Goal: Check status: Check status

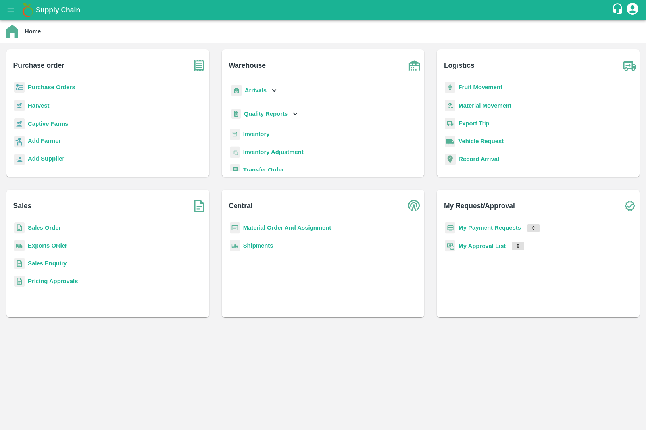
click at [37, 224] on p "Sales Order" at bounding box center [44, 227] width 33 height 9
click at [38, 230] on b "Sales Order" at bounding box center [44, 227] width 33 height 6
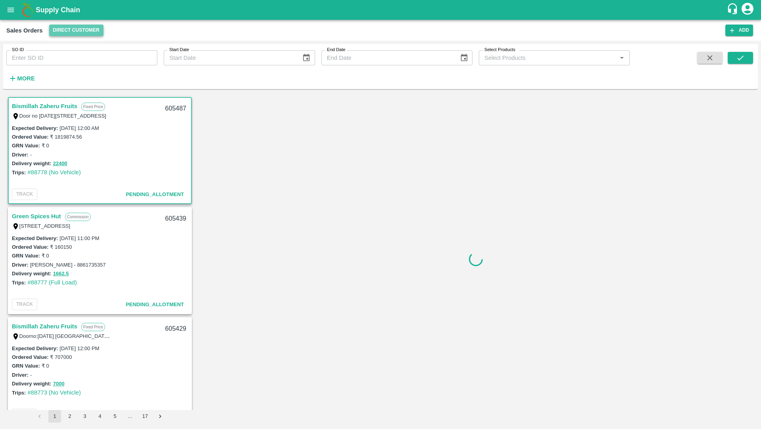
click at [79, 34] on button "Direct Customer" at bounding box center [76, 30] width 54 height 11
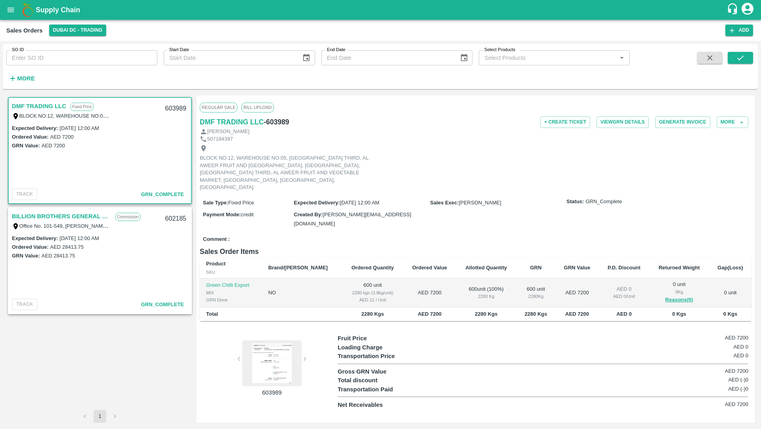
click at [40, 104] on link "DMF TRADING LLC" at bounding box center [39, 106] width 54 height 10
click at [41, 104] on link "DMF TRADING LLC" at bounding box center [39, 106] width 54 height 10
click at [240, 128] on div "Mohammad" at bounding box center [476, 132] width 552 height 8
click at [240, 123] on h6 "DMF TRADING LLC" at bounding box center [232, 122] width 64 height 11
drag, startPoint x: 587, startPoint y: 193, endPoint x: 628, endPoint y: 193, distance: 41.2
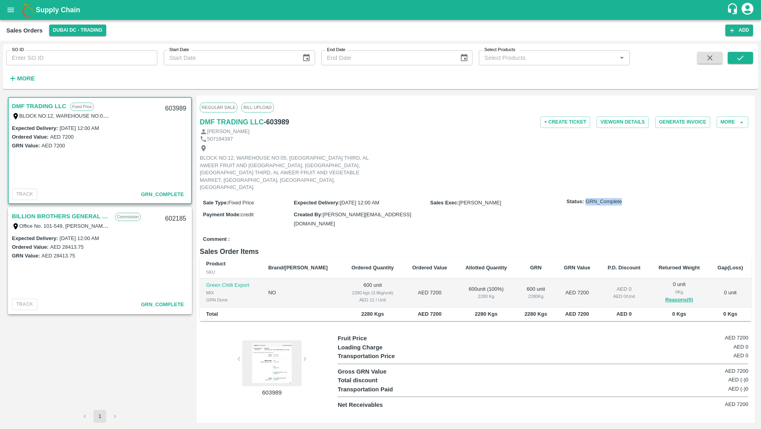
click at [628, 198] on div "Status: GRN_Complete" at bounding box center [658, 202] width 182 height 8
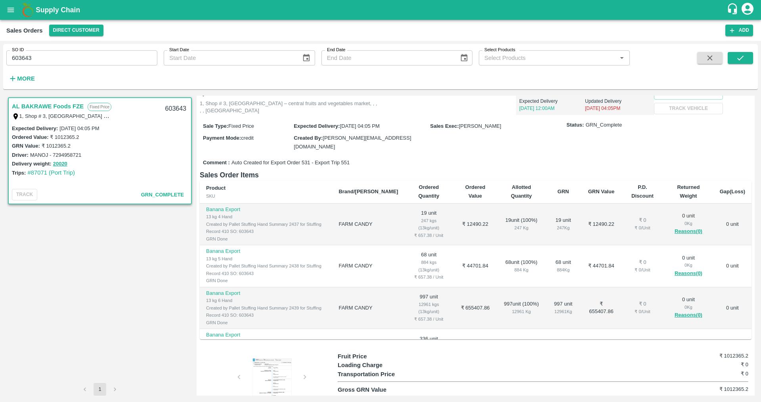
scroll to position [52, 0]
drag, startPoint x: 302, startPoint y: 127, endPoint x: 401, endPoint y: 129, distance: 98.7
click at [401, 129] on div "Expected Delivery : 12 Sep 2025, 04:05 PM" at bounding box center [362, 127] width 136 height 9
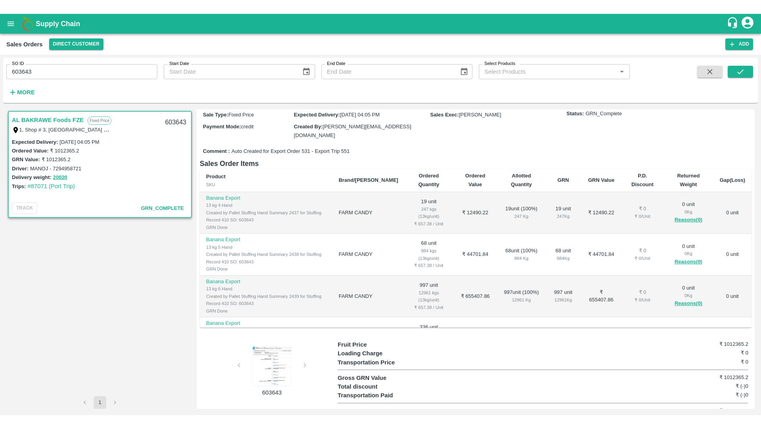
scroll to position [79, 0]
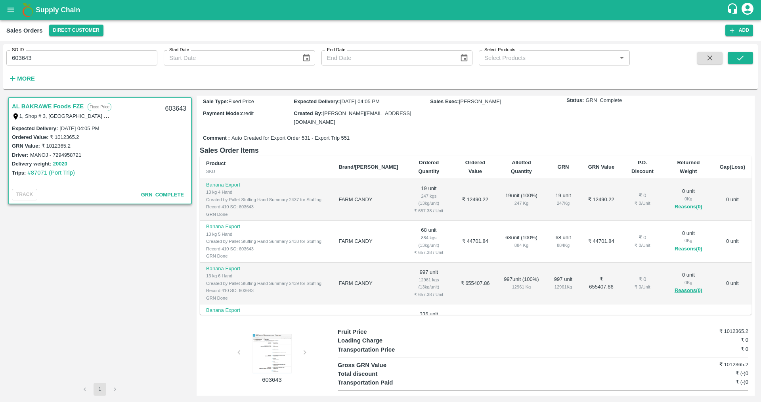
click at [276, 347] on div at bounding box center [271, 353] width 59 height 40
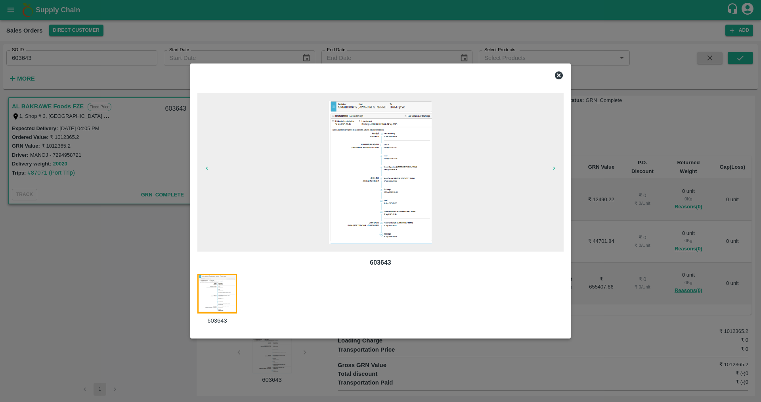
click at [387, 192] on img at bounding box center [380, 172] width 103 height 143
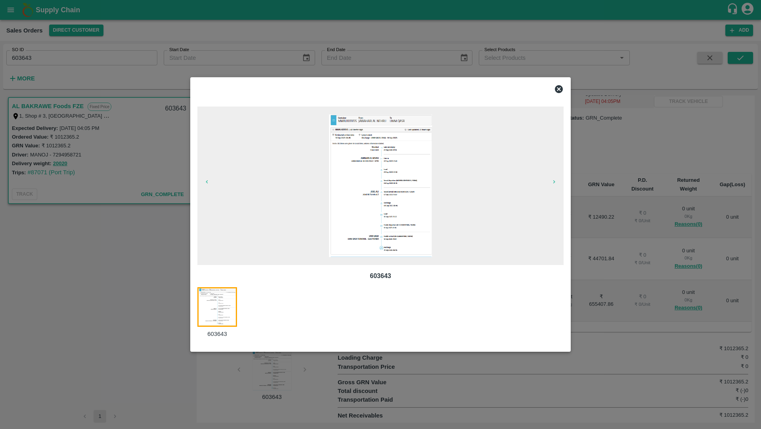
scroll to position [52, 0]
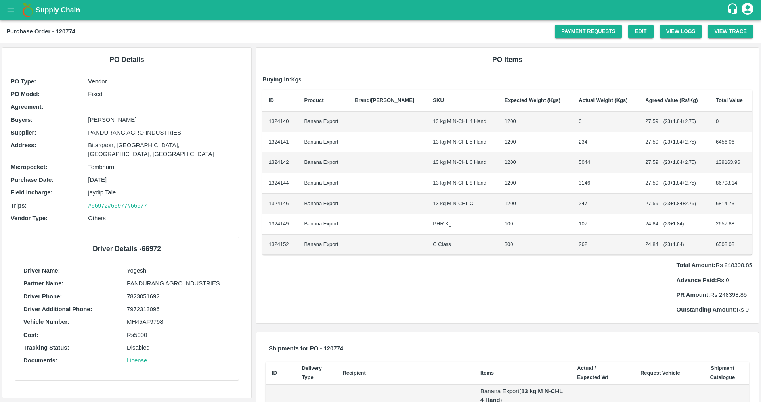
click at [126, 132] on p "PANDURANG AGRO INDUSTRIES" at bounding box center [165, 132] width 155 height 9
click at [178, 132] on p "PANDURANG AGRO INDUSTRIES" at bounding box center [165, 132] width 155 height 9
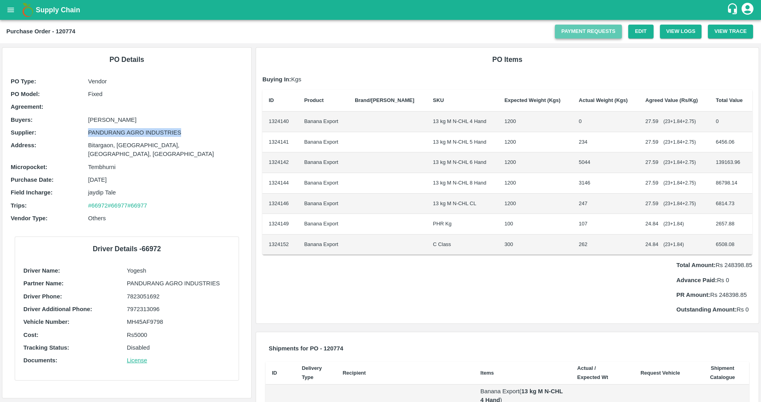
click at [578, 33] on link "Payment Requests" at bounding box center [588, 32] width 67 height 14
drag, startPoint x: 80, startPoint y: 197, endPoint x: 172, endPoint y: 197, distance: 92.4
click at [172, 201] on div "Trips : #66972 #66977 #66977" at bounding box center [127, 205] width 232 height 9
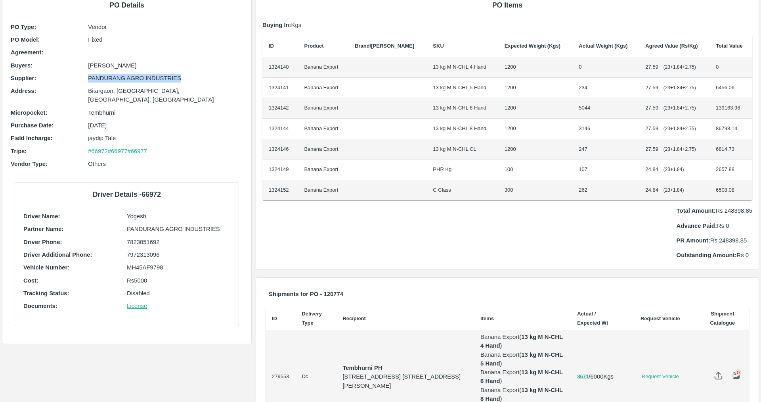
scroll to position [11, 0]
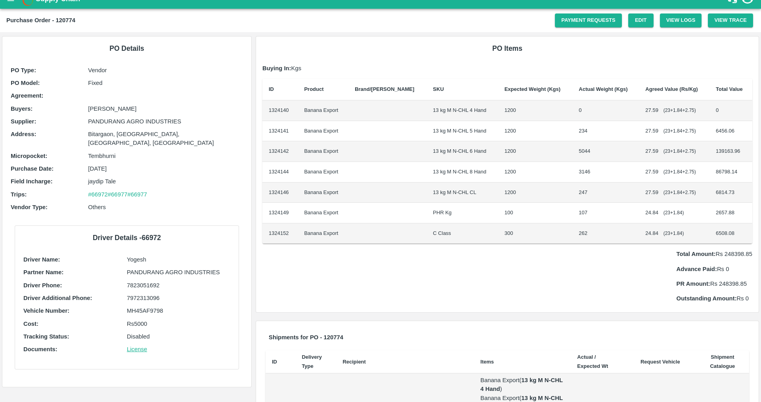
click at [208, 151] on p "Tembhurni" at bounding box center [165, 155] width 155 height 9
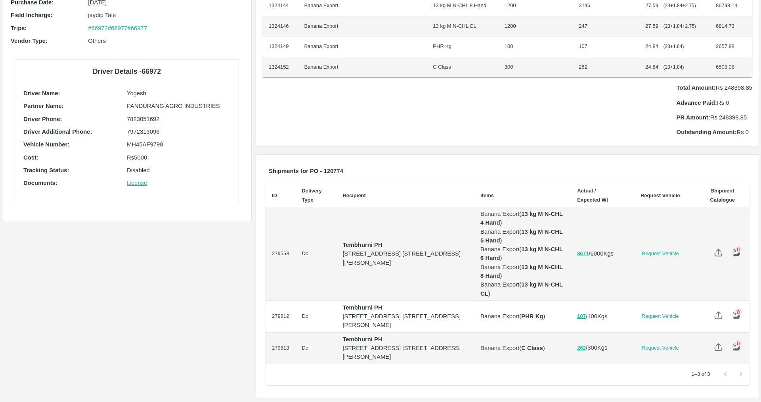
scroll to position [0, 0]
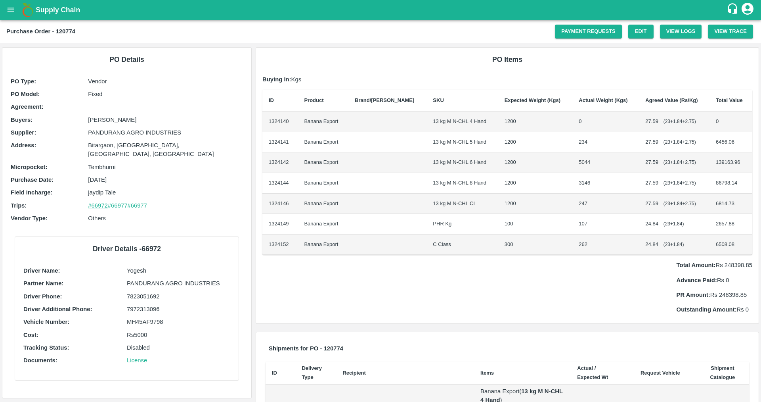
click at [96, 202] on link "#66972" at bounding box center [98, 205] width 20 height 6
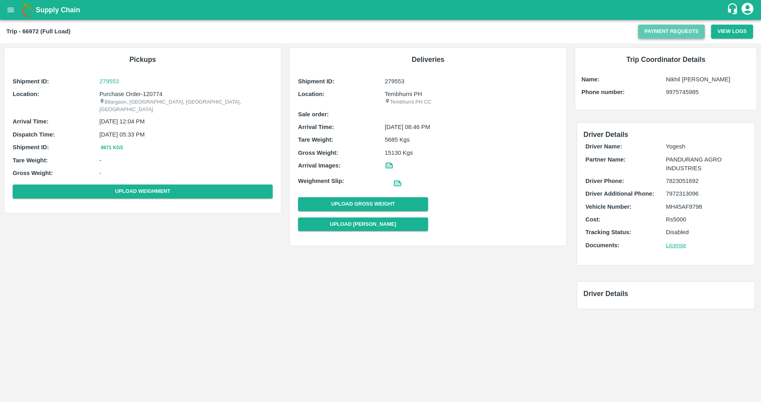
click at [658, 30] on button "Payment Requests" at bounding box center [671, 32] width 67 height 14
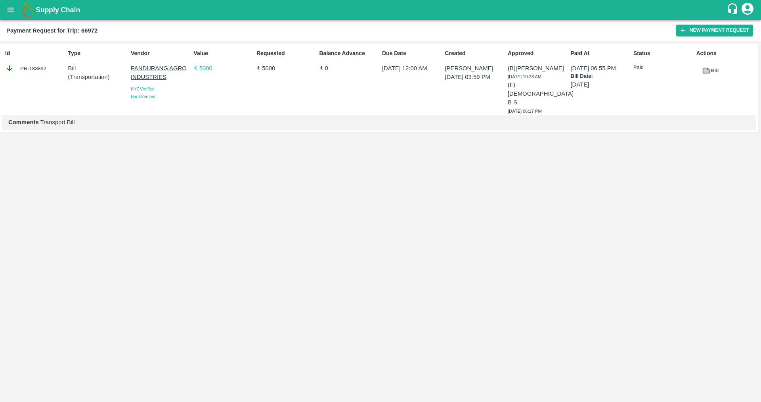
click at [156, 76] on p "PANDURANG AGRO INDUSTRIES" at bounding box center [160, 73] width 59 height 18
